Goal: Check status: Check status

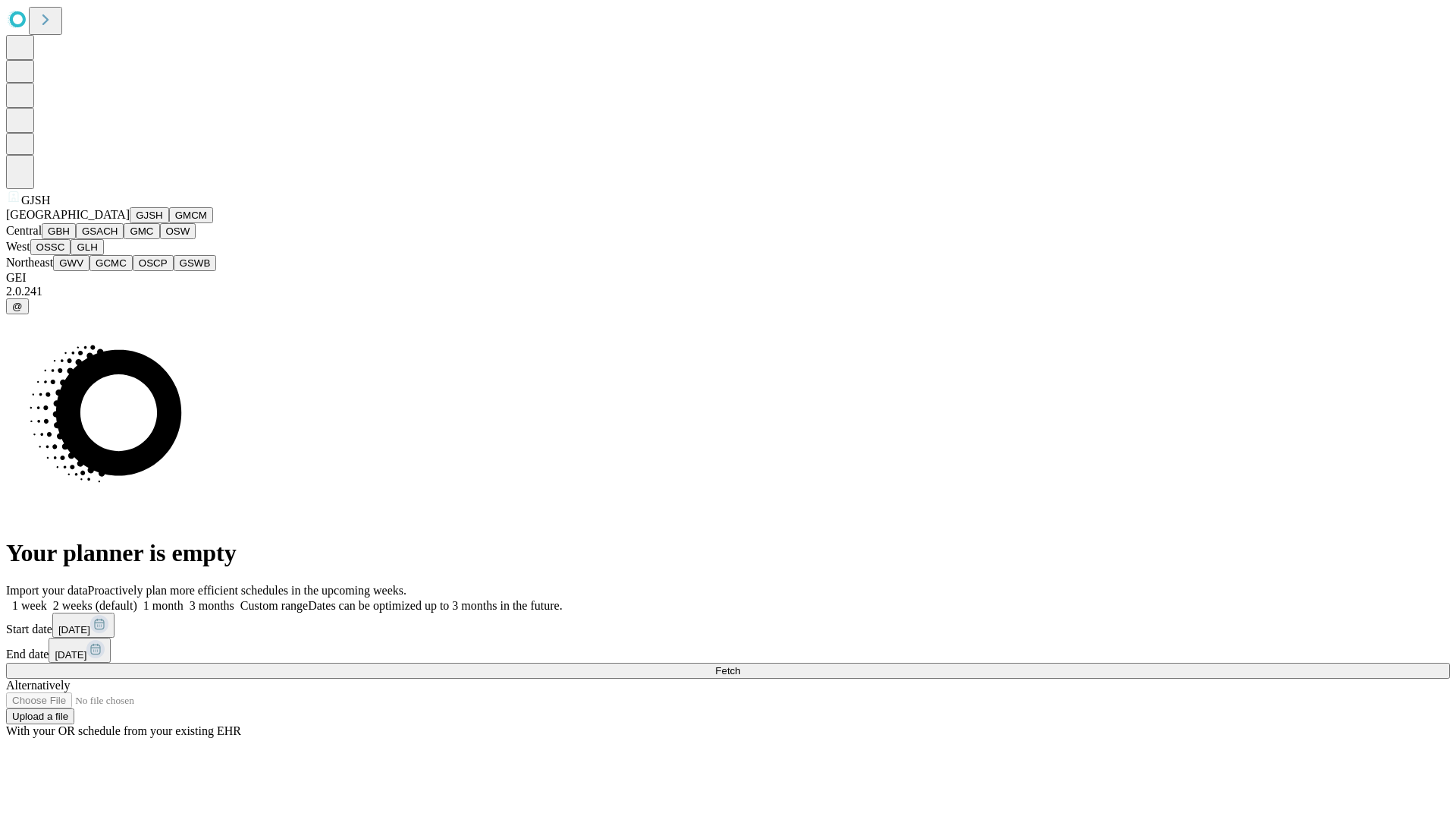
click at [129, 223] on button "GJSH" at bounding box center [149, 215] width 39 height 16
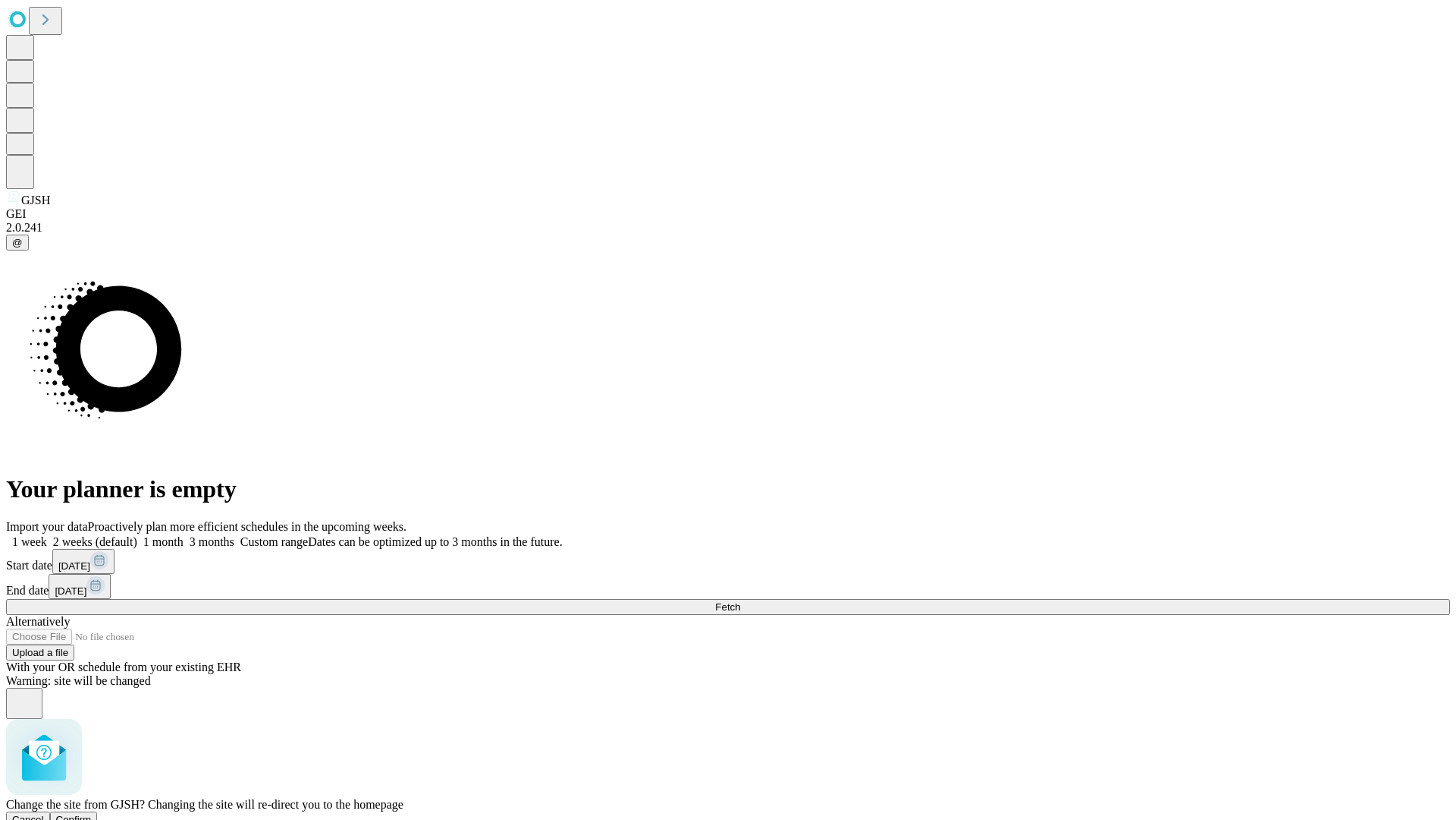
click at [92, 814] on span "Confirm" at bounding box center [74, 819] width 36 height 11
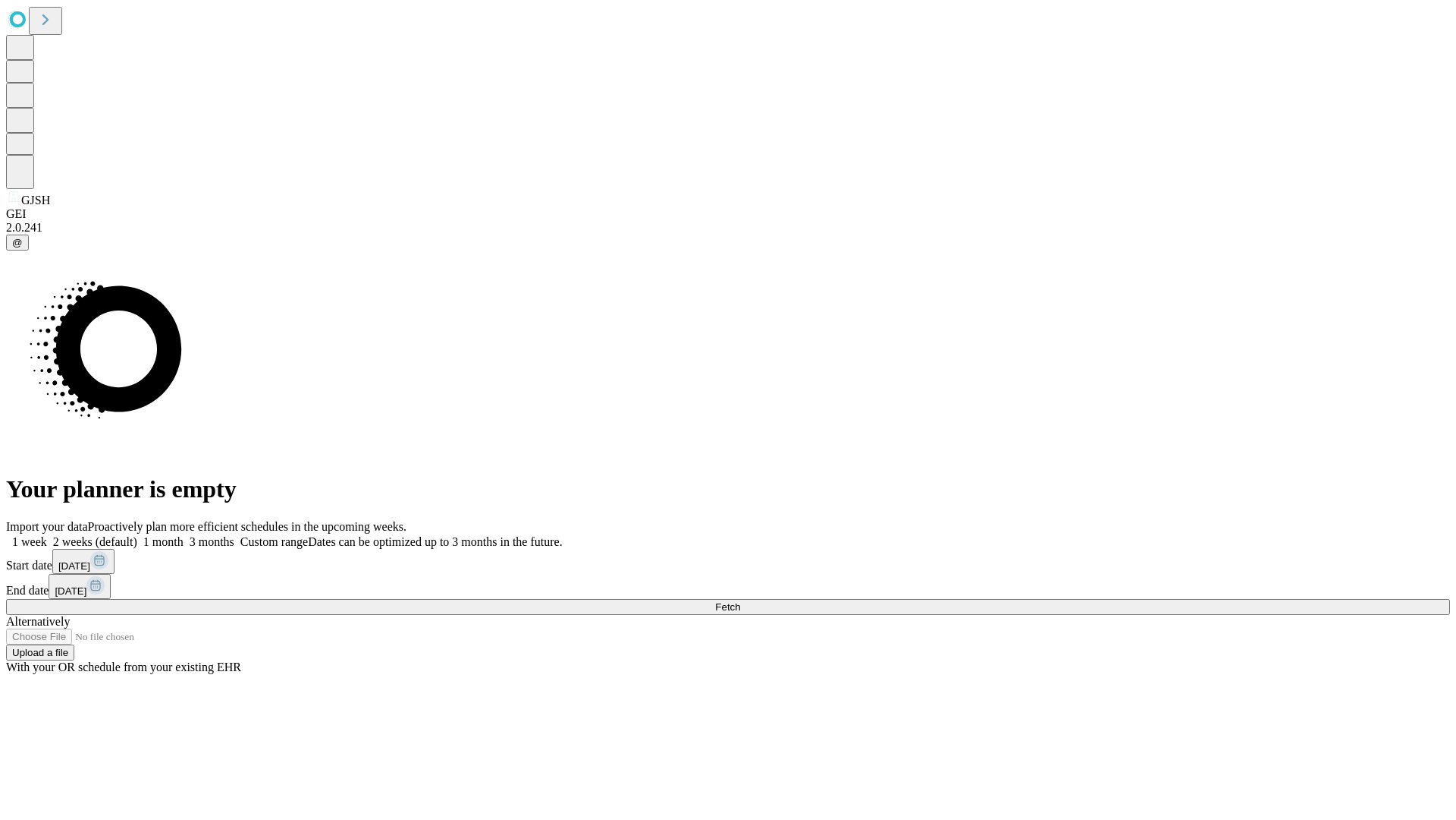
click at [184, 535] on label "1 month" at bounding box center [160, 541] width 46 height 13
click at [741, 601] on span "Fetch" at bounding box center [728, 606] width 25 height 11
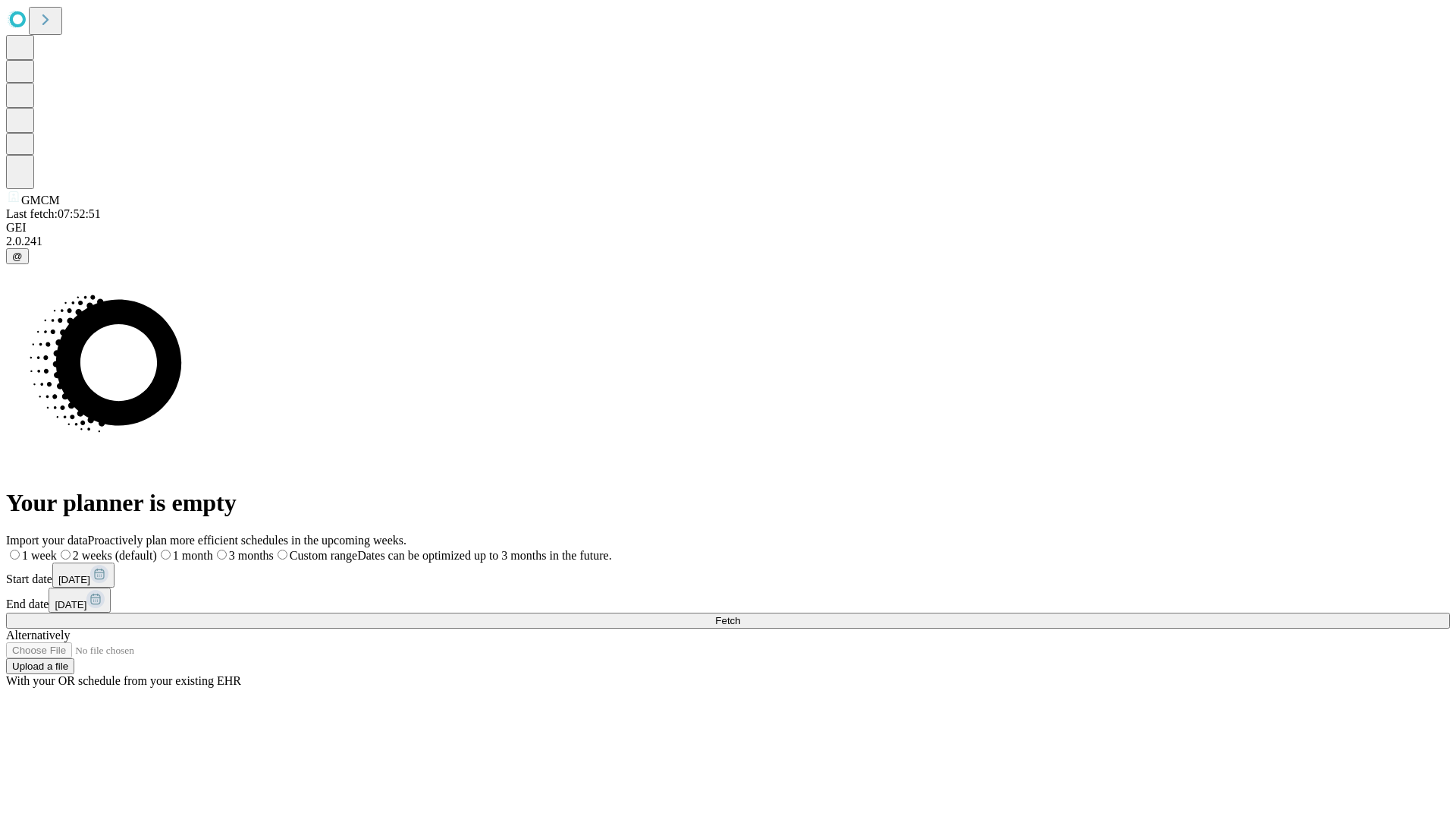
click at [213, 549] on label "1 month" at bounding box center [185, 555] width 56 height 13
click at [741, 615] on span "Fetch" at bounding box center [728, 620] width 25 height 11
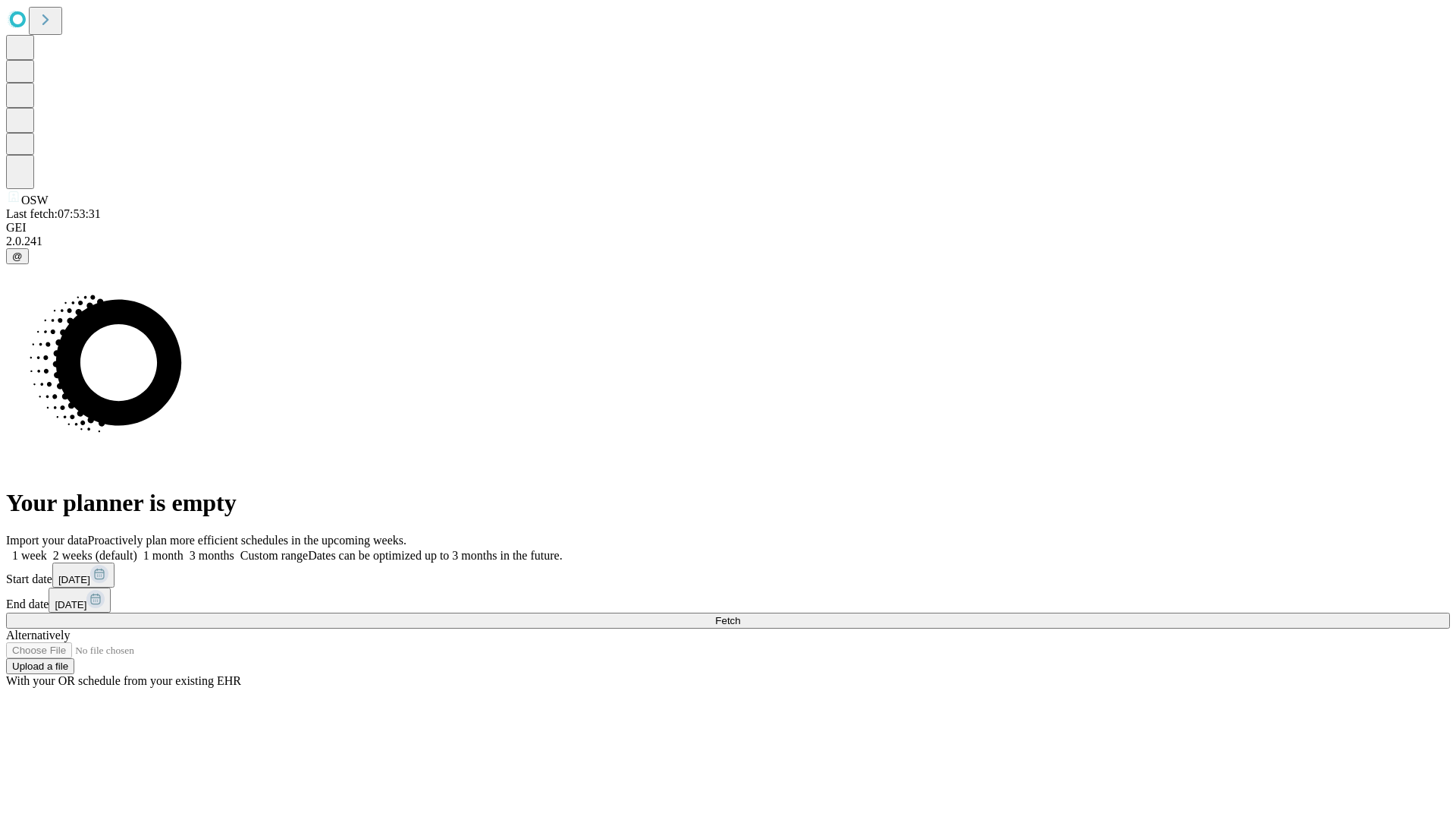
click at [184, 549] on label "1 month" at bounding box center [160, 555] width 46 height 13
click at [741, 615] on span "Fetch" at bounding box center [728, 620] width 25 height 11
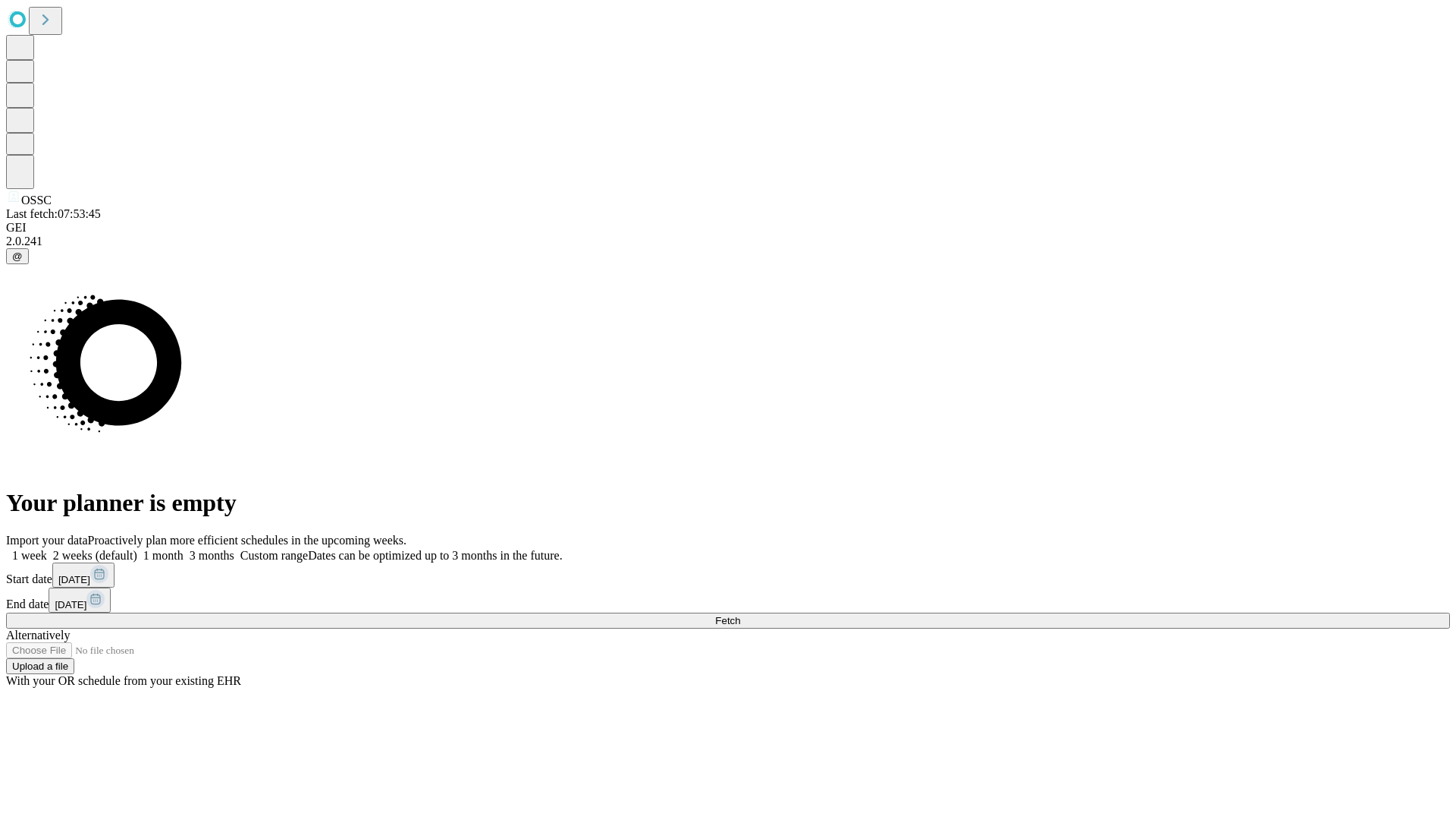
click at [184, 549] on label "1 month" at bounding box center [160, 555] width 46 height 13
click at [741, 615] on span "Fetch" at bounding box center [728, 620] width 25 height 11
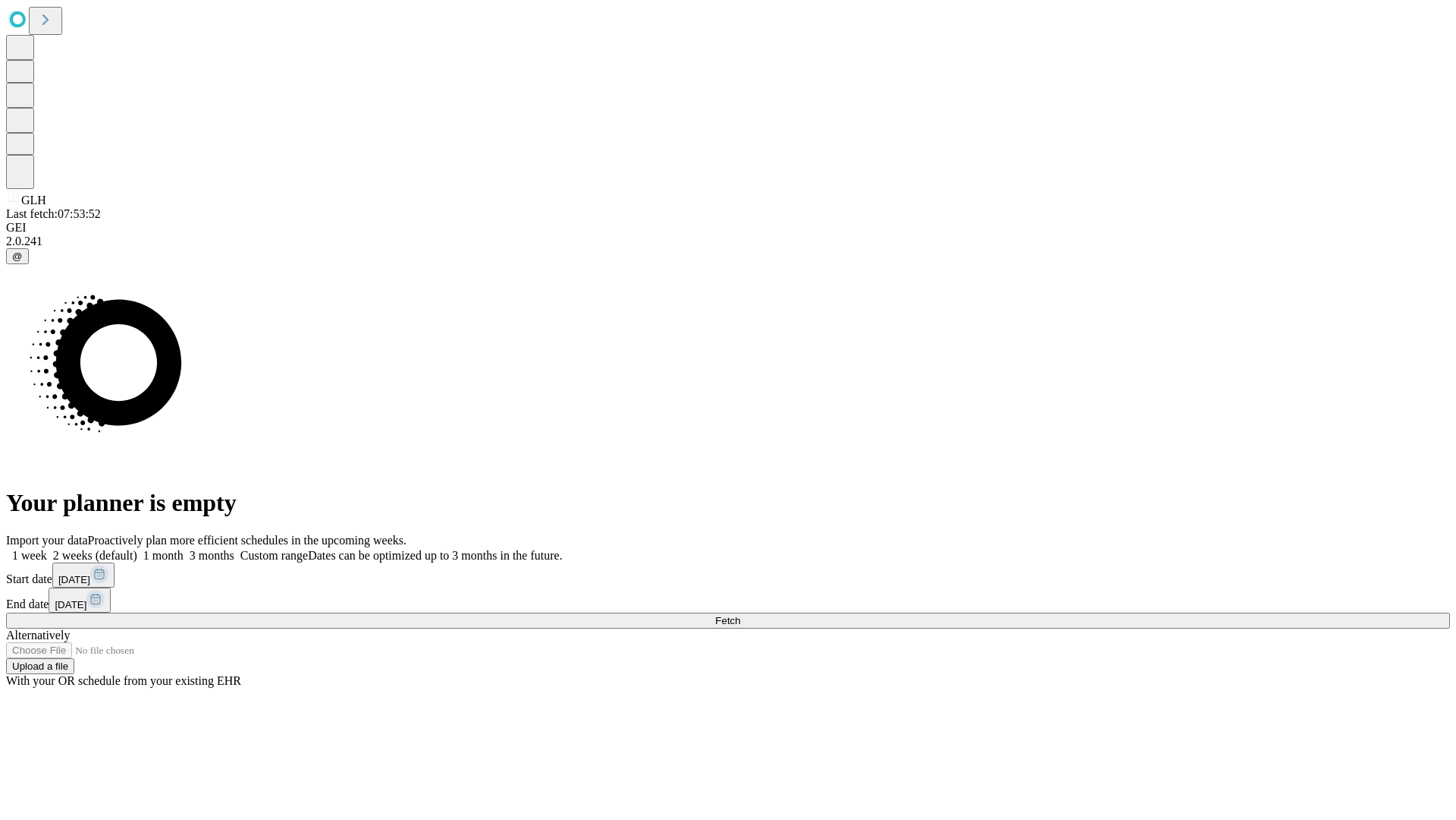
click at [184, 549] on label "1 month" at bounding box center [160, 555] width 46 height 13
click at [741, 615] on span "Fetch" at bounding box center [728, 620] width 25 height 11
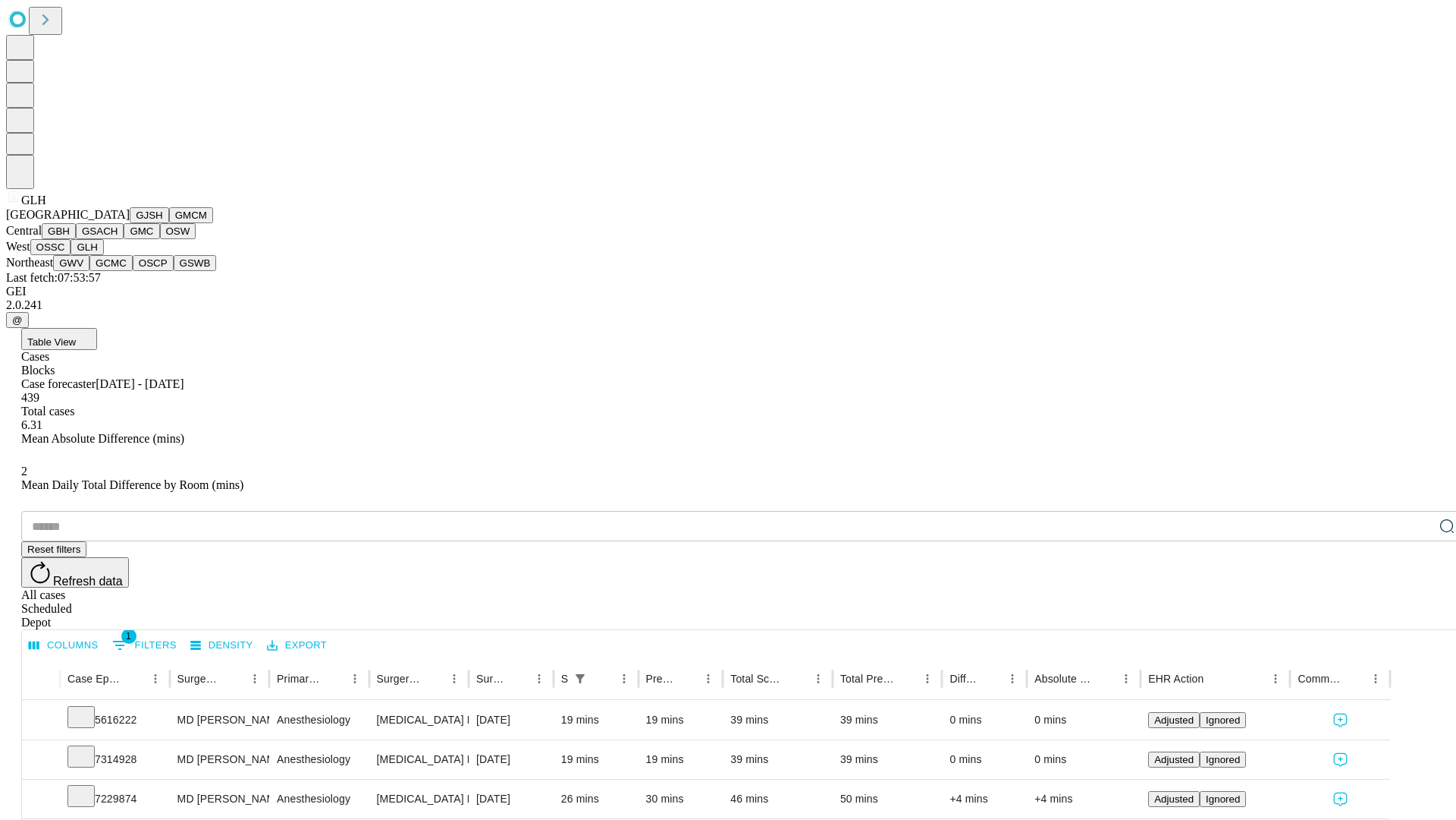
click at [90, 271] on button "GWV" at bounding box center [71, 263] width 37 height 16
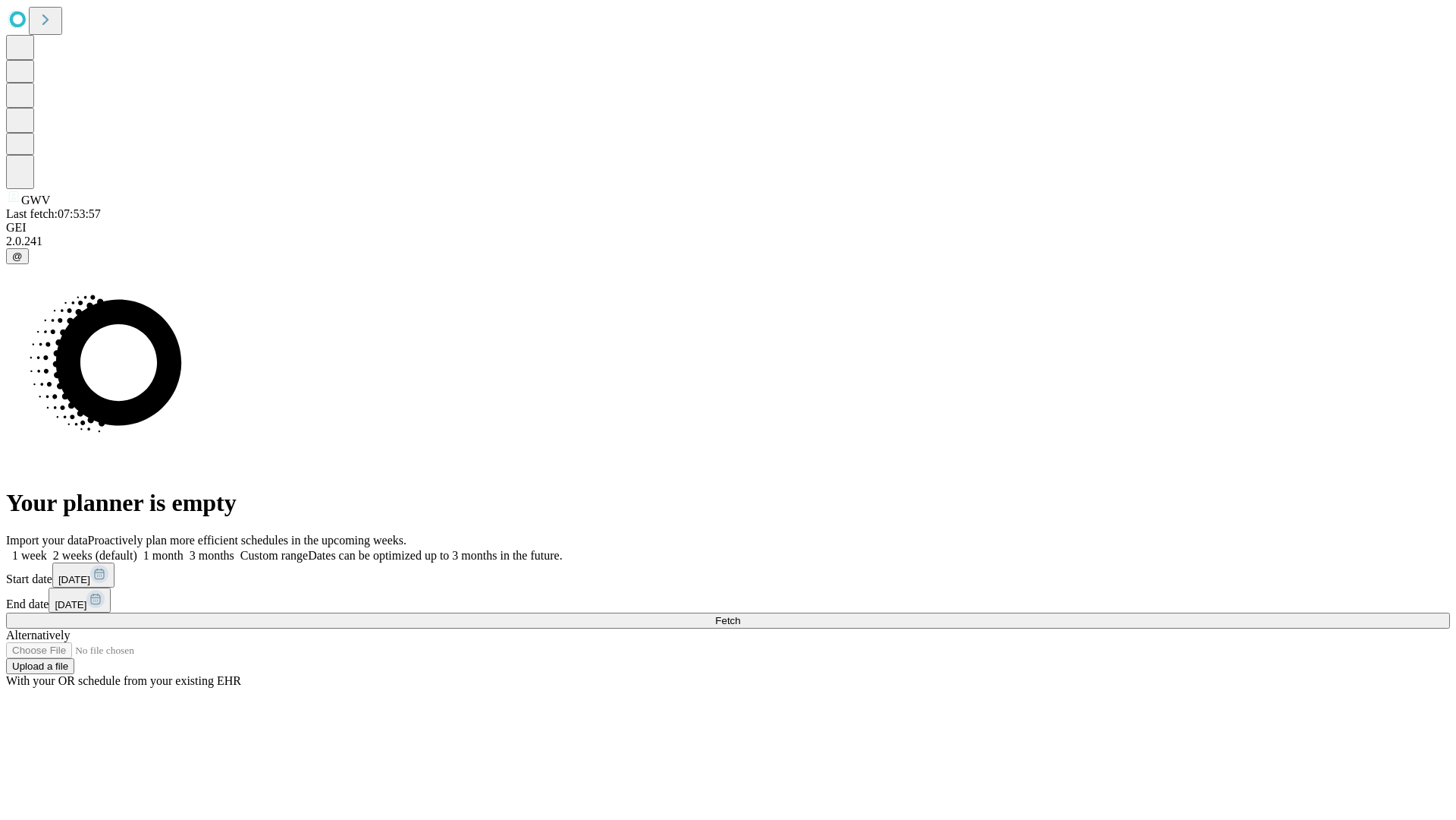
click at [184, 549] on label "1 month" at bounding box center [160, 555] width 46 height 13
click at [741, 615] on span "Fetch" at bounding box center [728, 620] width 25 height 11
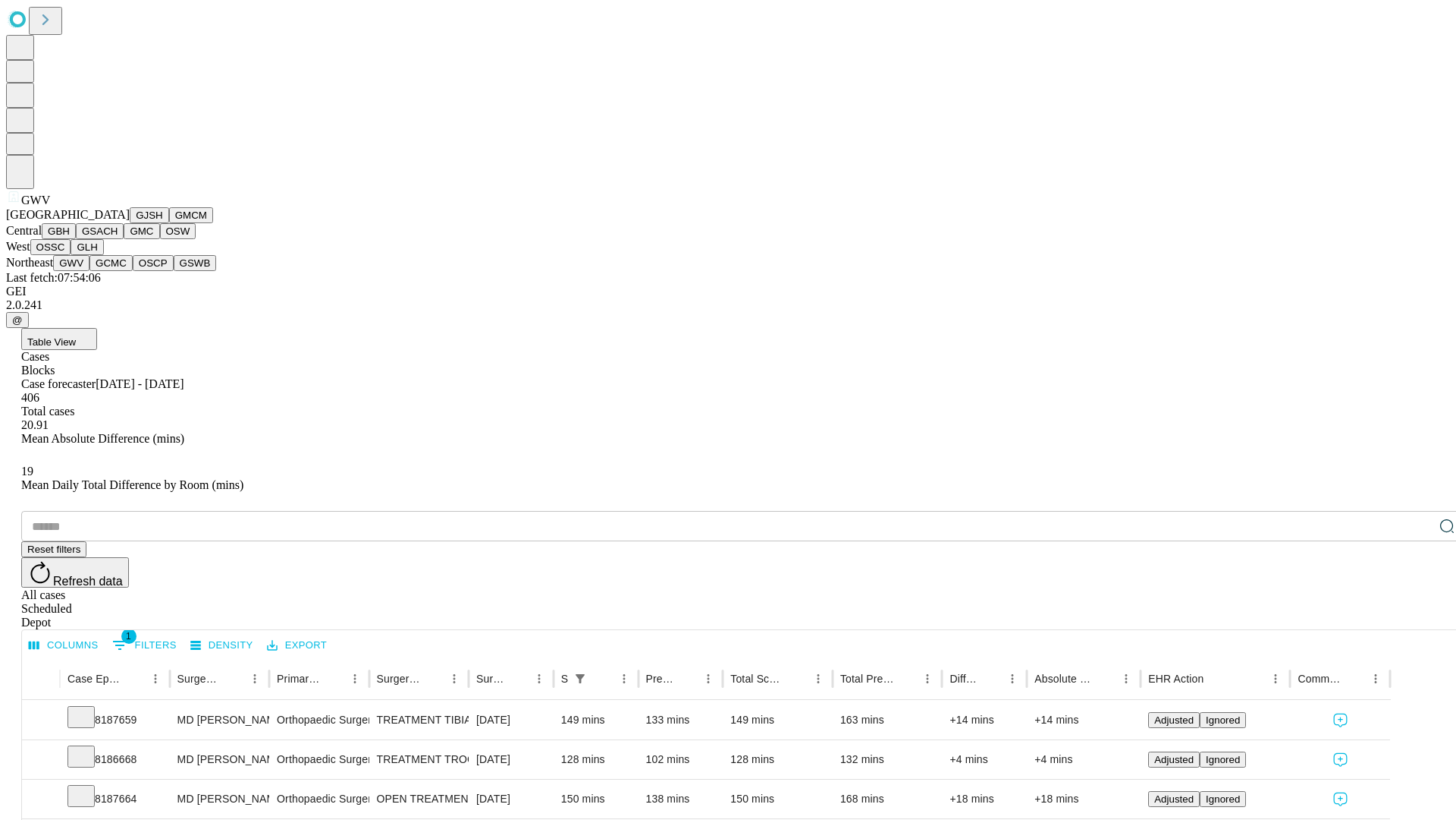
click at [117, 271] on button "GCMC" at bounding box center [111, 263] width 43 height 16
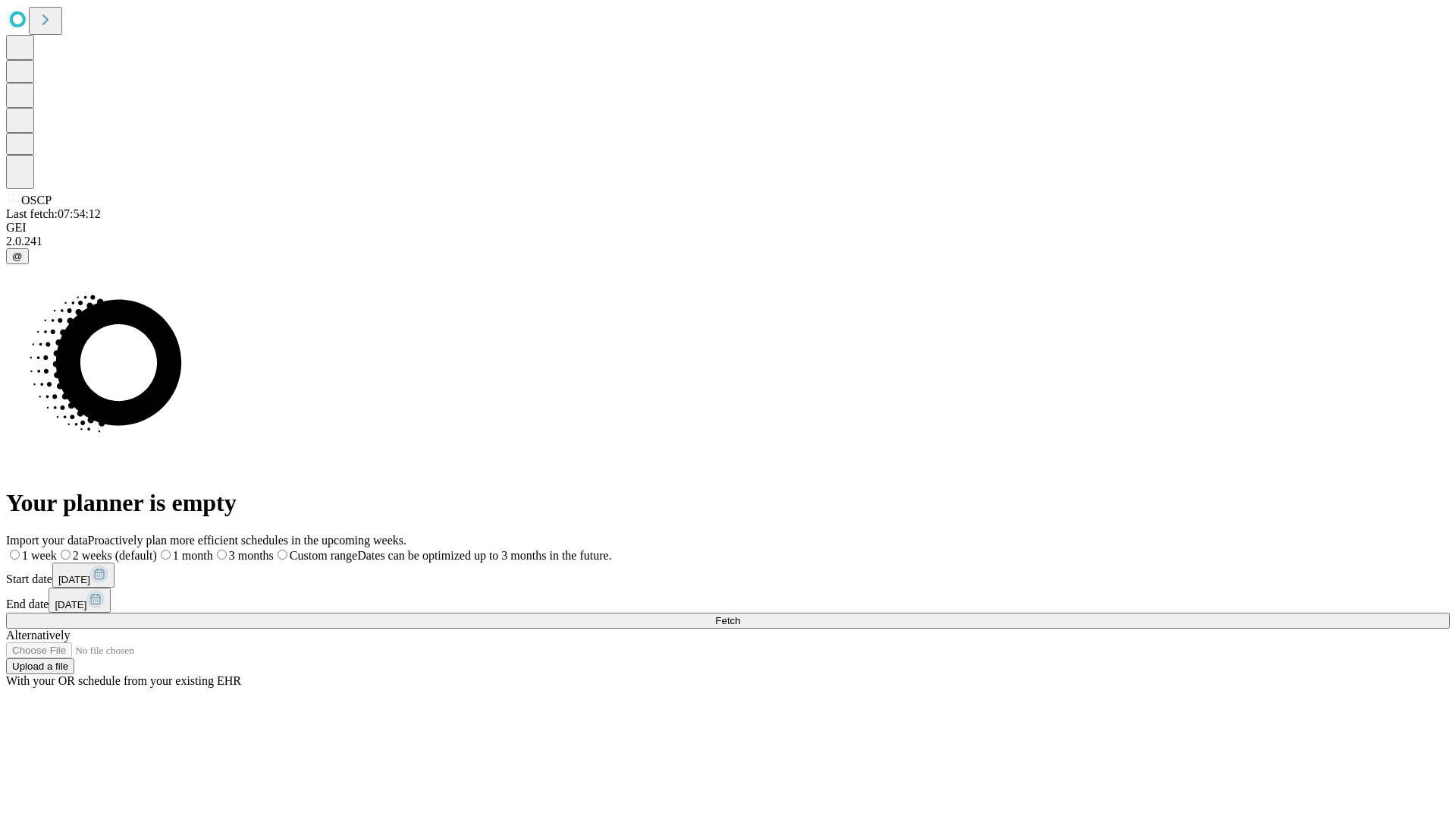
click at [741, 615] on span "Fetch" at bounding box center [728, 620] width 25 height 11
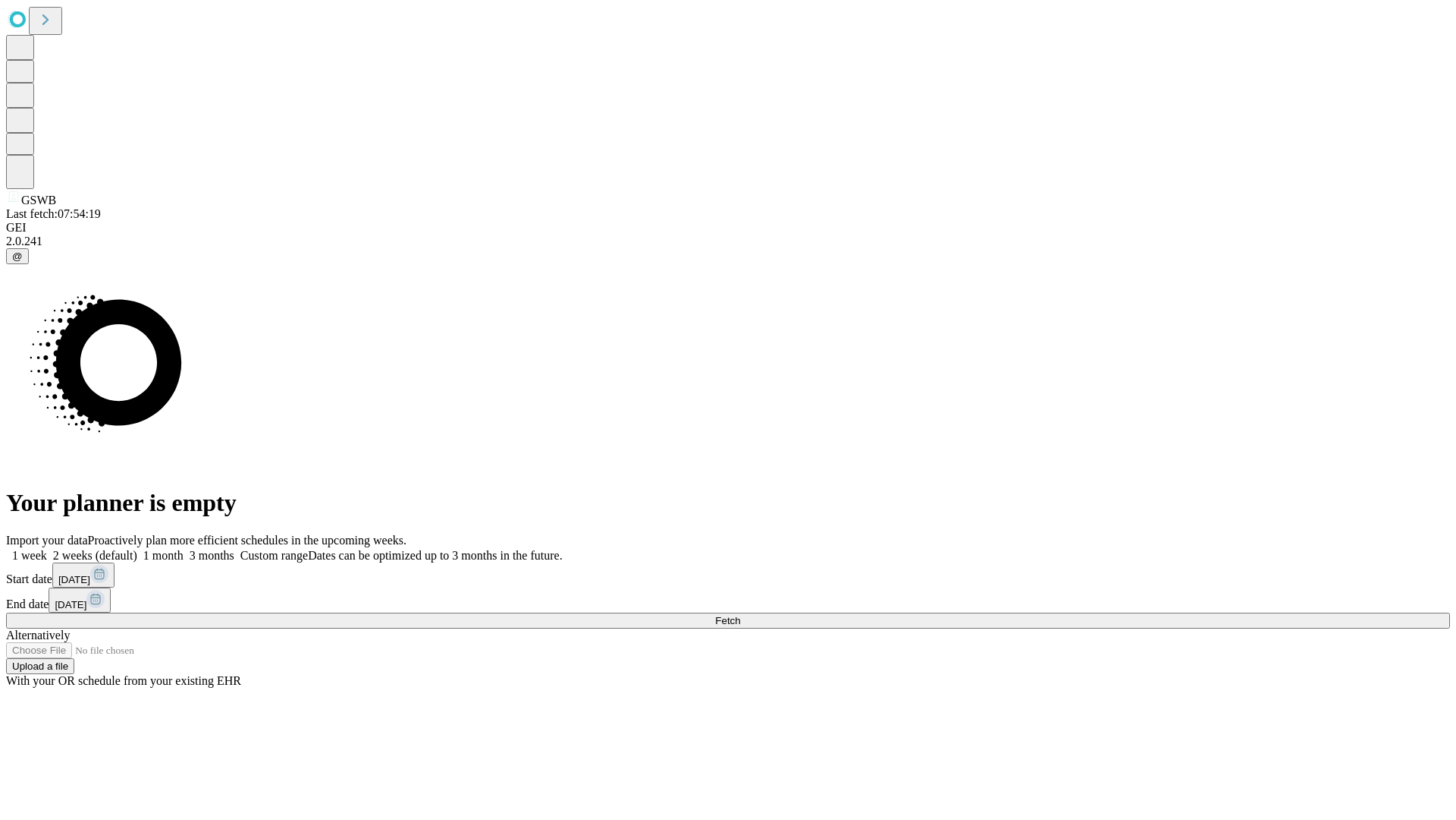
click at [184, 549] on label "1 month" at bounding box center [160, 555] width 46 height 13
click at [741, 615] on span "Fetch" at bounding box center [728, 620] width 25 height 11
